Goal: Transaction & Acquisition: Download file/media

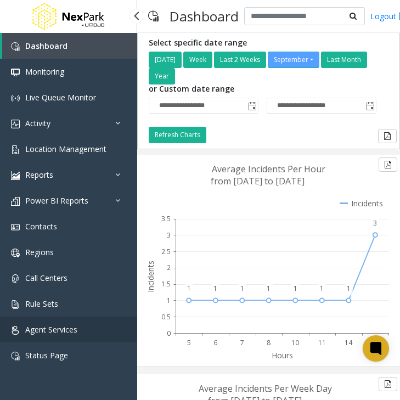
click at [42, 331] on span "Agent Services" at bounding box center [51, 329] width 52 height 10
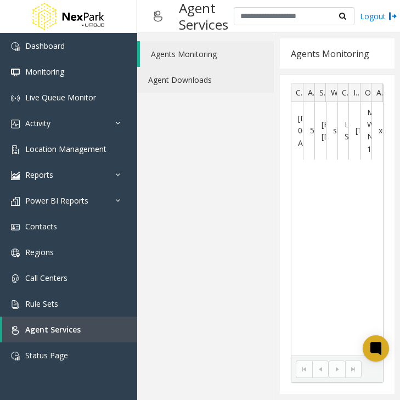
click at [194, 74] on link "Agent Downloads" at bounding box center [205, 80] width 137 height 26
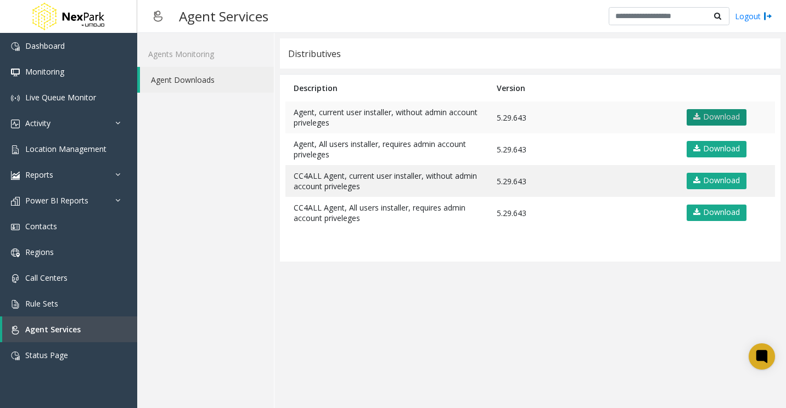
click at [399, 120] on link "Download" at bounding box center [716, 117] width 60 height 16
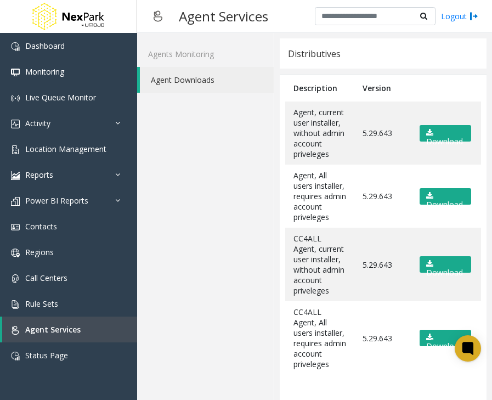
click at [399, 54] on div "Distributives" at bounding box center [383, 53] width 207 height 30
drag, startPoint x: 424, startPoint y: 54, endPoint x: 415, endPoint y: 60, distance: 11.0
drag, startPoint x: 415, startPoint y: 60, endPoint x: 189, endPoint y: 244, distance: 291.0
click at [189, 244] on div "Agents Monitoring Agent Downloads" at bounding box center [205, 230] width 137 height 394
click at [389, 375] on td "5.29.643" at bounding box center [381, 338] width 55 height 74
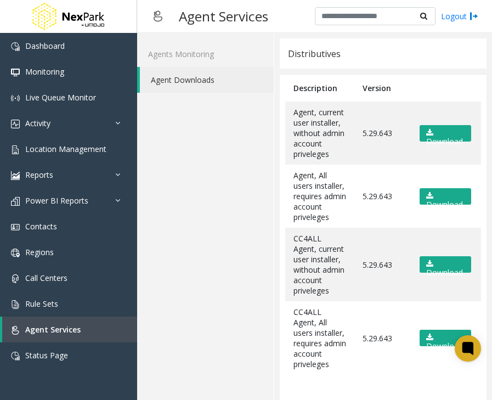
click at [235, 240] on div "Agents Monitoring Agent Downloads" at bounding box center [205, 230] width 137 height 394
click at [228, 354] on div "Agents Monitoring Agent Downloads" at bounding box center [205, 230] width 137 height 394
click at [399, 52] on div "Distributives" at bounding box center [383, 53] width 207 height 30
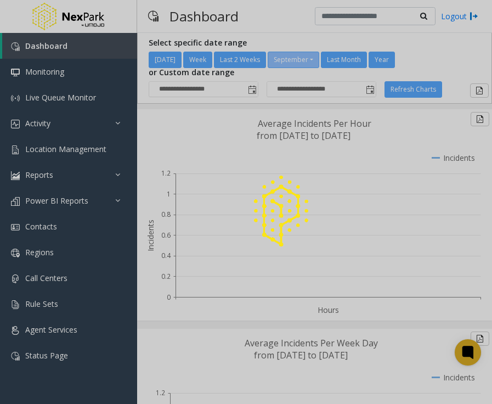
click at [72, 324] on div at bounding box center [246, 202] width 492 height 404
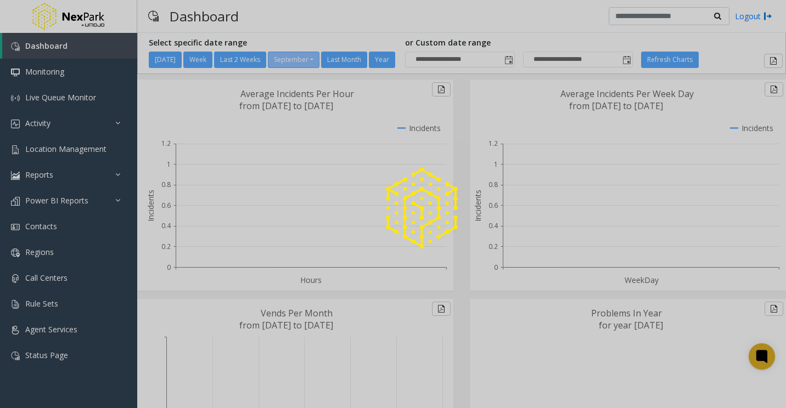
click at [55, 329] on div at bounding box center [393, 204] width 786 height 408
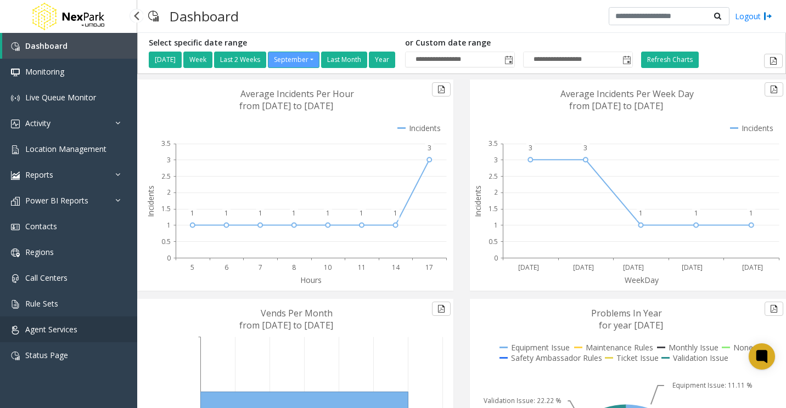
click at [52, 328] on span "Agent Services" at bounding box center [51, 329] width 52 height 10
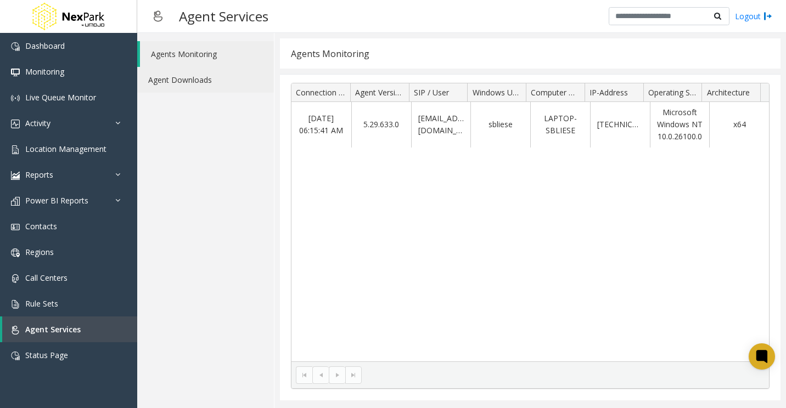
click at [177, 67] on link "Agent Downloads" at bounding box center [205, 80] width 137 height 26
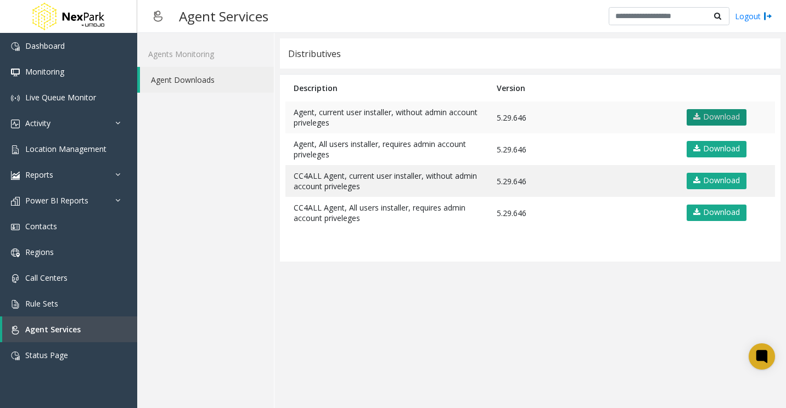
click at [703, 115] on link "Download" at bounding box center [716, 117] width 60 height 16
